Goal: Navigation & Orientation: Find specific page/section

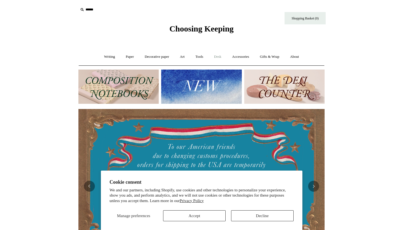
click at [221, 57] on link "Desk +" at bounding box center [217, 57] width 17 height 15
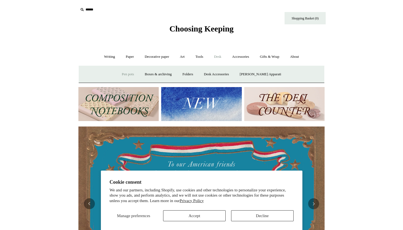
click at [130, 74] on link "Pen pots" at bounding box center [128, 74] width 22 height 15
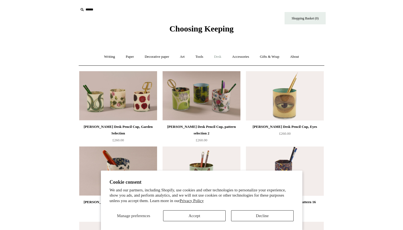
click at [220, 57] on link "Desk +" at bounding box center [217, 57] width 17 height 15
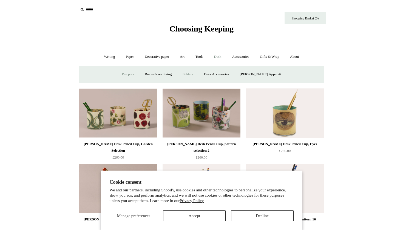
click at [198, 73] on link "Folders" at bounding box center [188, 74] width 21 height 15
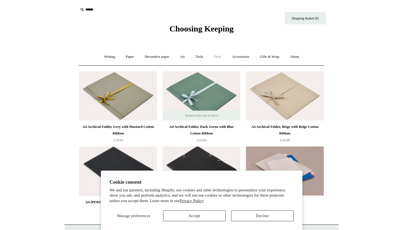
click at [220, 58] on link "Desk +" at bounding box center [217, 57] width 17 height 15
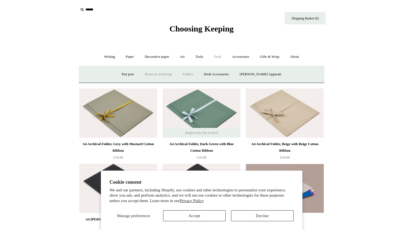
click at [175, 75] on link "Boxes & archiving" at bounding box center [158, 74] width 37 height 15
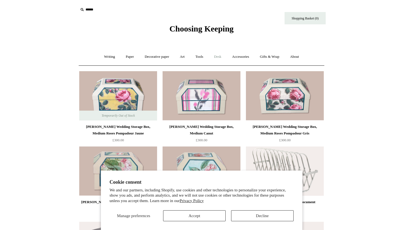
click at [222, 58] on link "Desk +" at bounding box center [217, 57] width 17 height 15
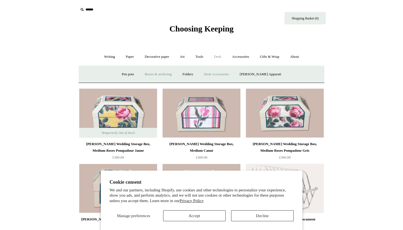
click at [234, 75] on link "Desk Accessories" at bounding box center [216, 74] width 35 height 15
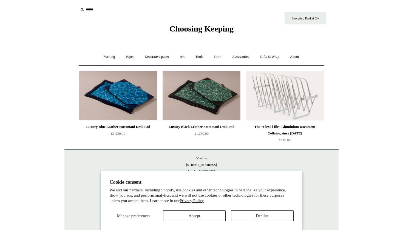
click at [220, 56] on link "Desk +" at bounding box center [217, 57] width 17 height 15
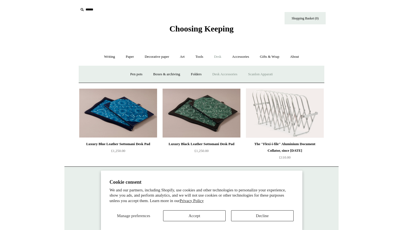
click at [262, 76] on link "Scanlon Apparati" at bounding box center [260, 74] width 35 height 15
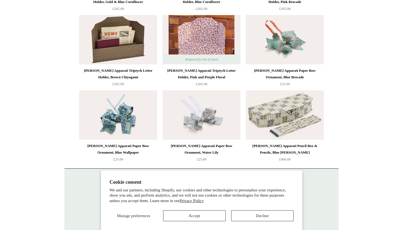
scroll to position [434, 0]
